Goal: Navigation & Orientation: Find specific page/section

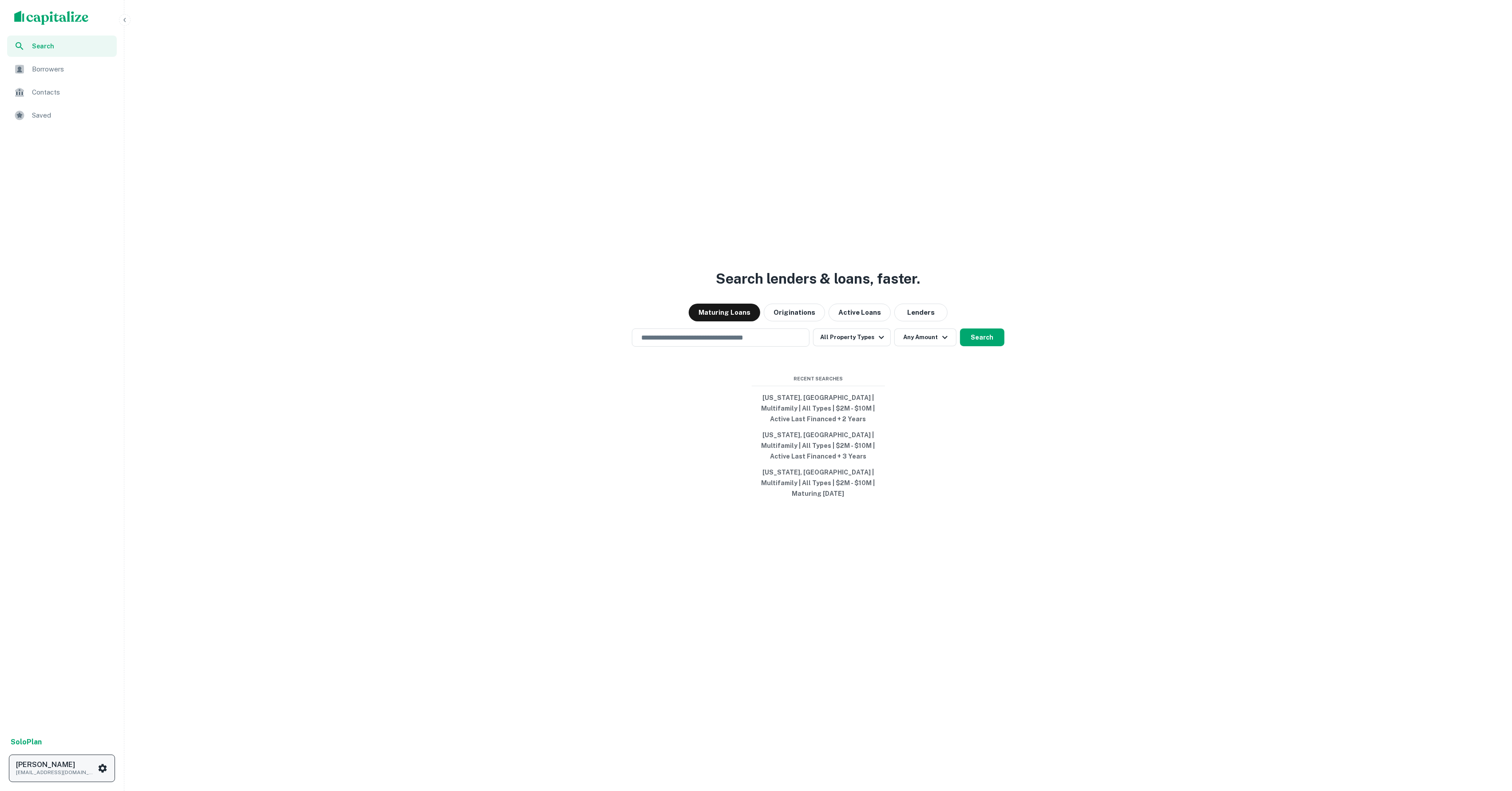
click at [60, 770] on p "[EMAIL_ADDRESS][DOMAIN_NAME]" at bounding box center [56, 773] width 80 height 8
click at [54, 668] on li "Logout" at bounding box center [65, 671] width 95 height 16
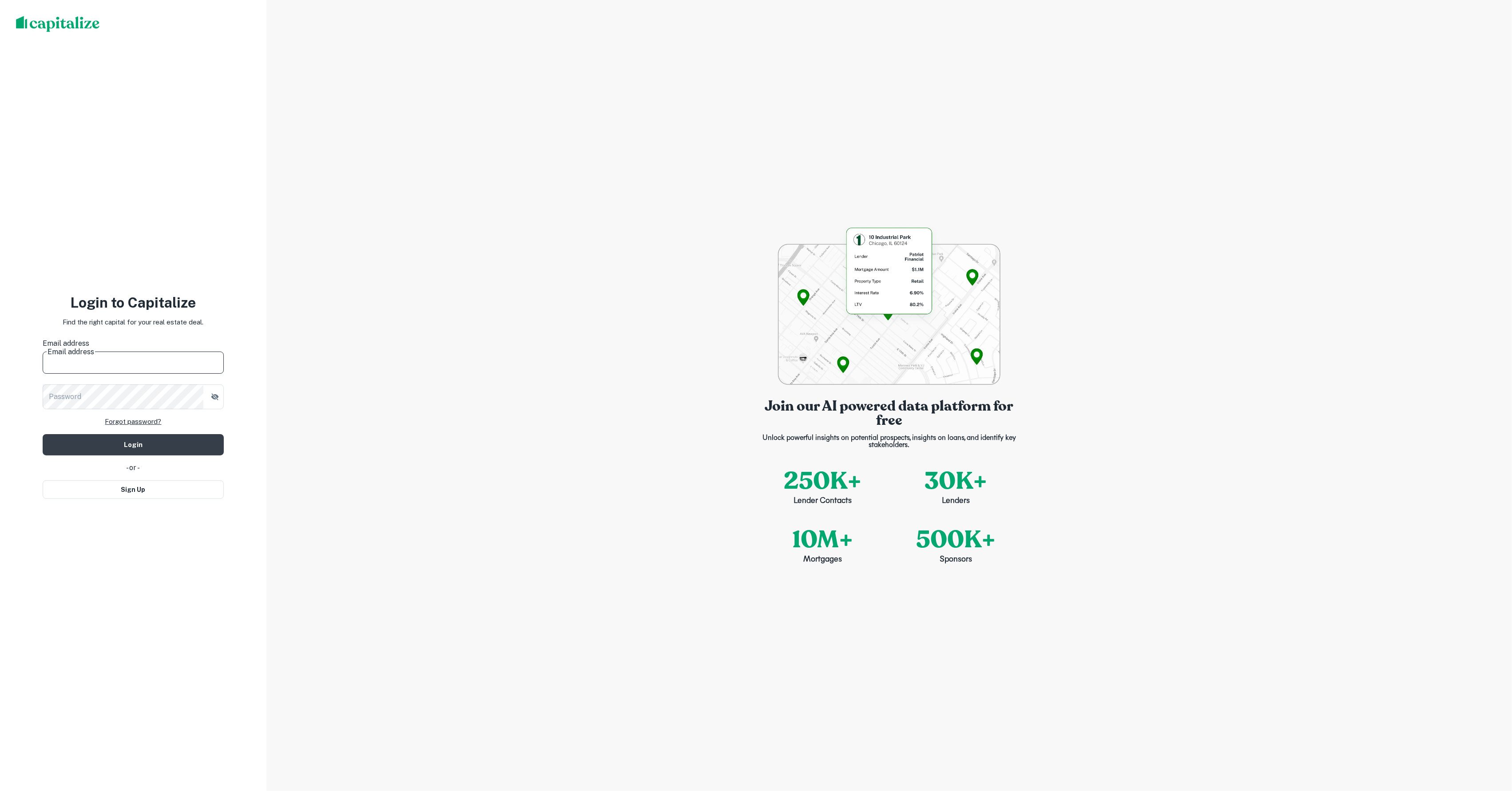
drag, startPoint x: 274, startPoint y: 547, endPoint x: 242, endPoint y: 535, distance: 34.2
click at [274, 547] on div "Join our AI powered data platform for free Unlock powerful insights on potentia…" at bounding box center [889, 396] width 1246 height 791
click at [167, 343] on div "Login to Capitalize Find the right capital for your real estate deal. Email add…" at bounding box center [133, 396] width 181 height 196
click at [164, 350] on input "Email address" at bounding box center [133, 356] width 181 height 25
type input "**********"
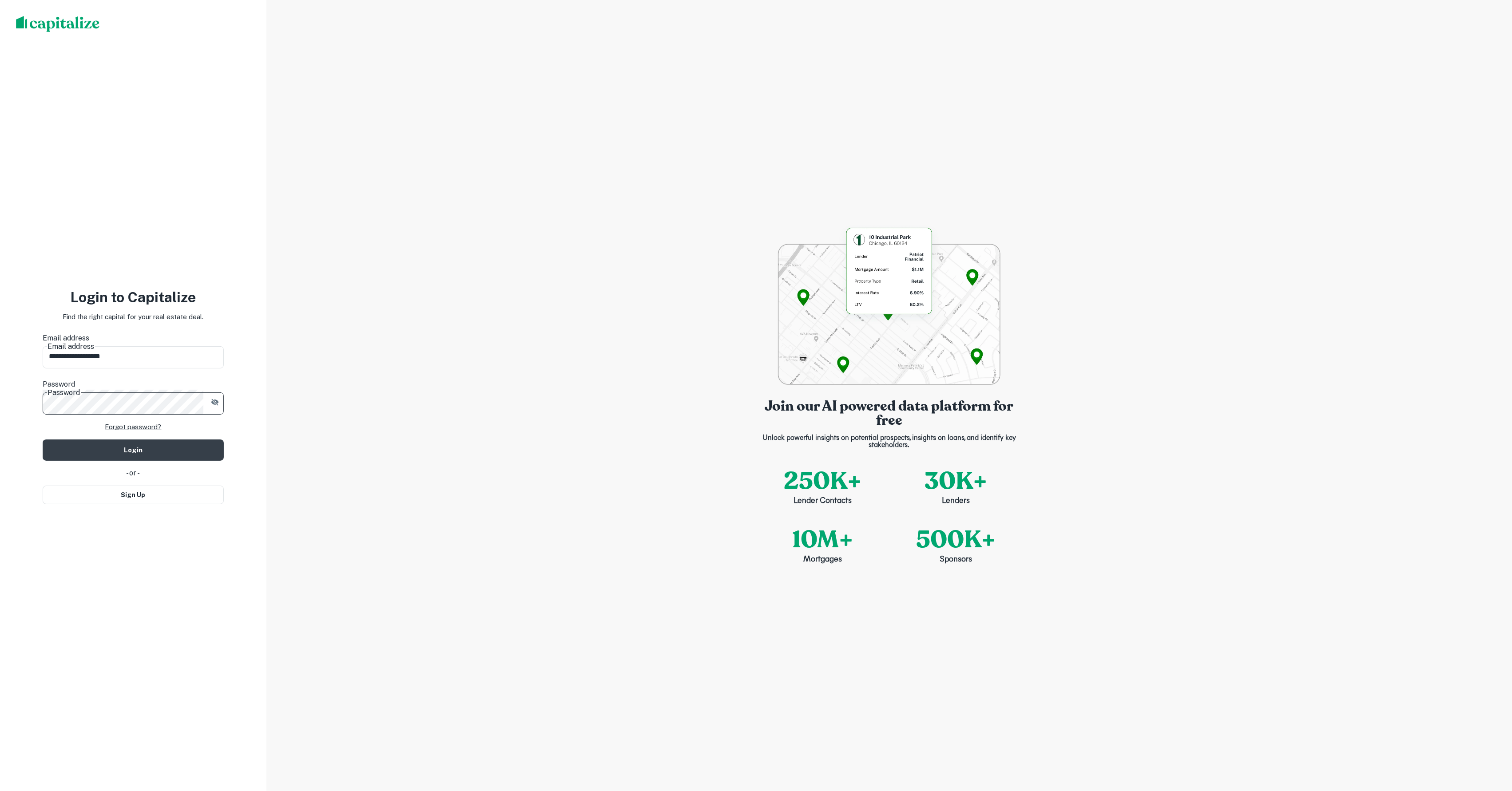
click at [133, 440] on button "Login" at bounding box center [133, 450] width 181 height 21
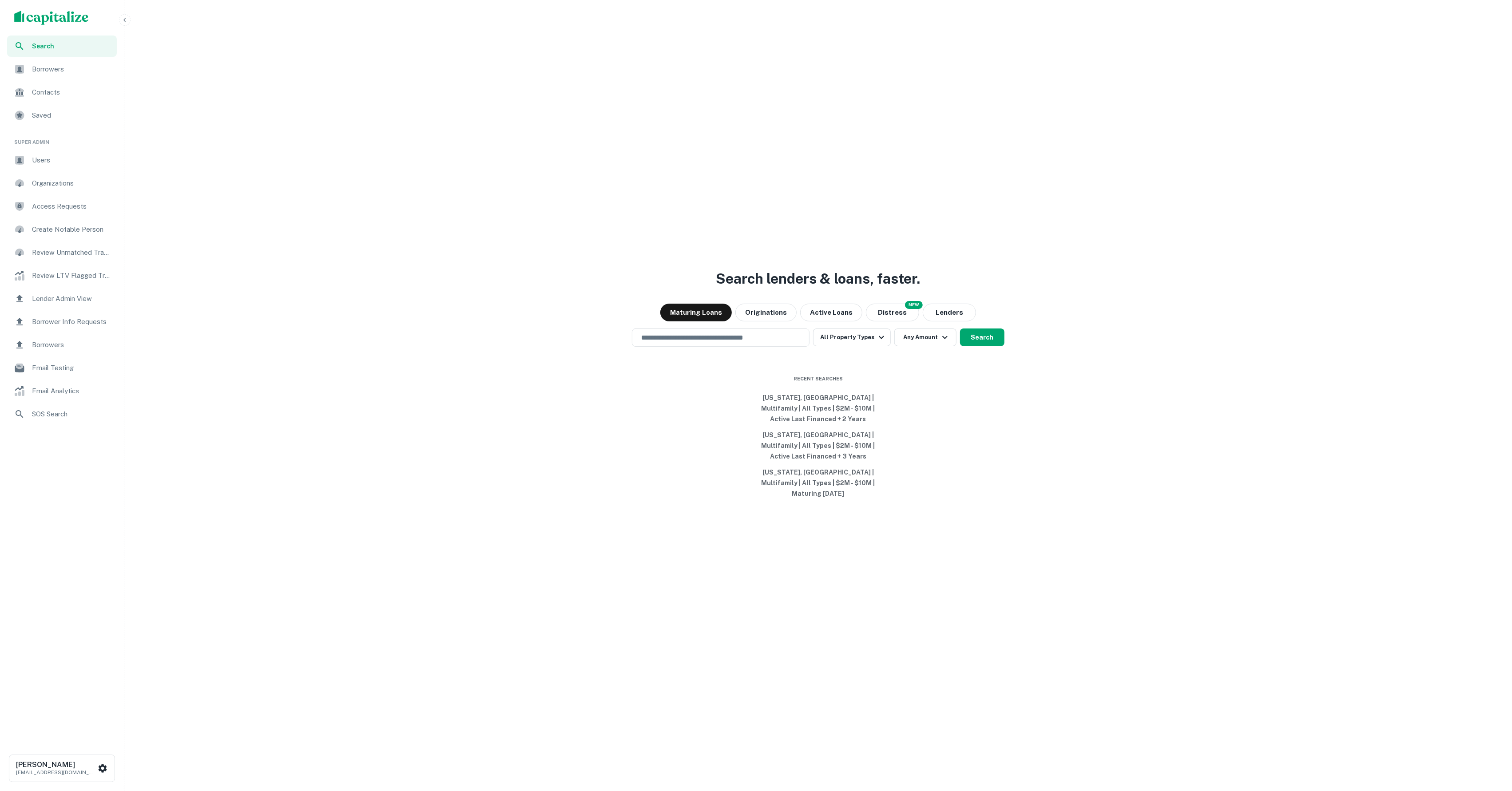
click at [424, 356] on div "Search lenders & loans, faster. Maturing Loans Originations Active Loans NEW Di…" at bounding box center [818, 417] width 1381 height 791
click at [69, 182] on span "Organizations" at bounding box center [71, 183] width 79 height 11
